Goal: Transaction & Acquisition: Purchase product/service

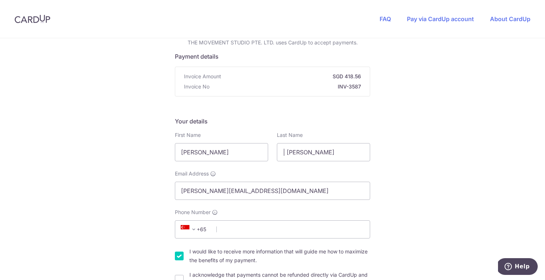
scroll to position [90, 0]
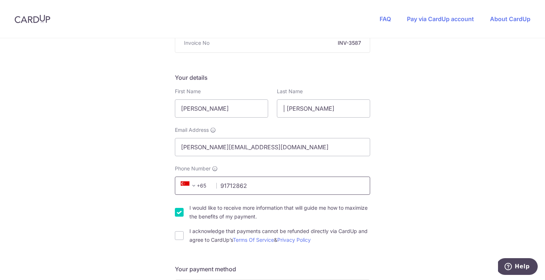
type input "91712862"
click at [181, 212] on input "I would like to receive more information that will guide me how to maximize the…" at bounding box center [179, 212] width 9 height 9
checkbox input "false"
click at [175, 232] on input "I acknowledge that payments cannot be refunded directly via CardUp and agree to…" at bounding box center [179, 235] width 9 height 9
checkbox input "true"
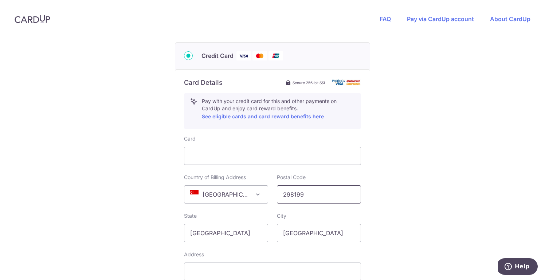
scroll to position [468, 0]
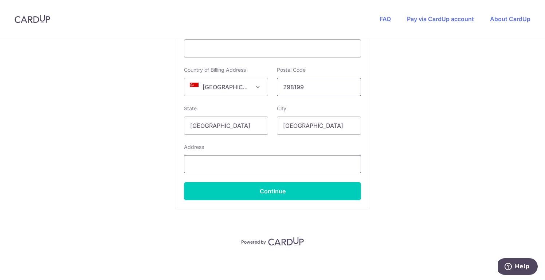
type input "298199"
type input "[STREET_ADDRESS][PERSON_NAME]"
click button "Generate PayNow QR" at bounding box center [0, 0] width 0 height 0
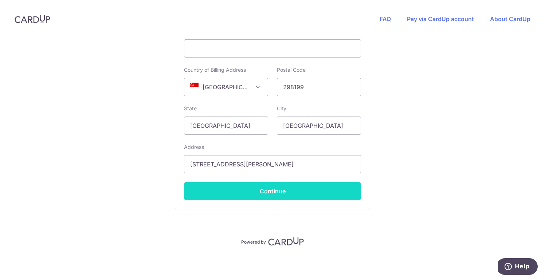
click at [228, 187] on button "Continue" at bounding box center [272, 191] width 177 height 18
type input "**** 3377"
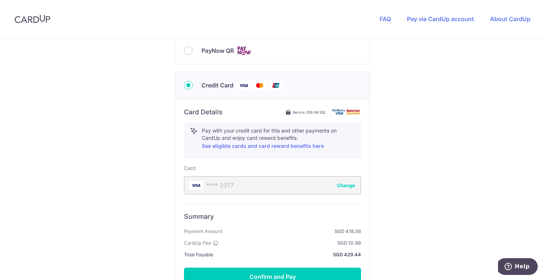
scroll to position [394, 0]
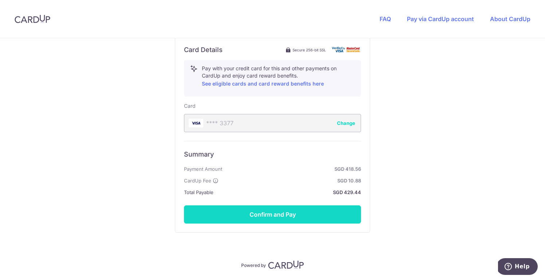
click at [273, 215] on button "Confirm and Pay" at bounding box center [272, 214] width 177 height 18
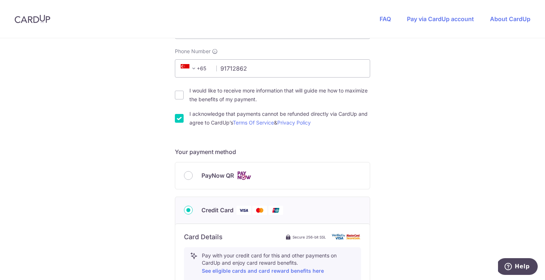
scroll to position [208, 0]
